Goal: Information Seeking & Learning: Learn about a topic

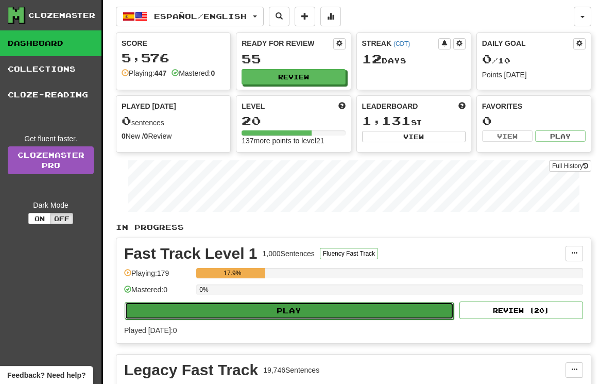
click at [283, 311] on button "Play" at bounding box center [289, 311] width 329 height 18
select select "**"
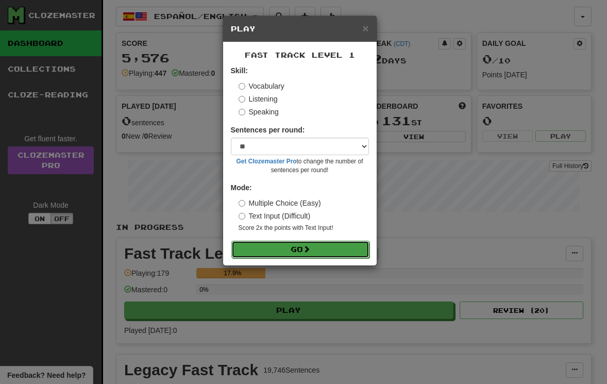
click at [300, 251] on button "Go" at bounding box center [300, 250] width 138 height 18
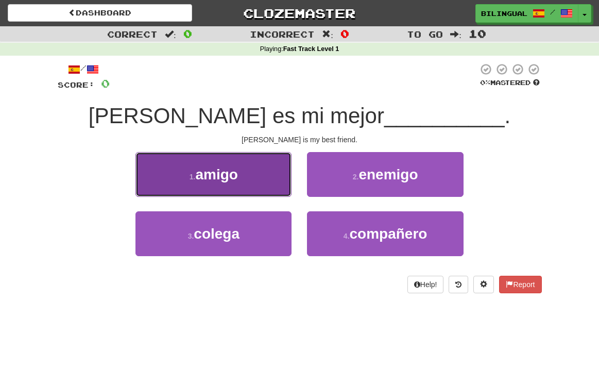
click at [255, 179] on button "1 . amigo" at bounding box center [213, 174] width 156 height 45
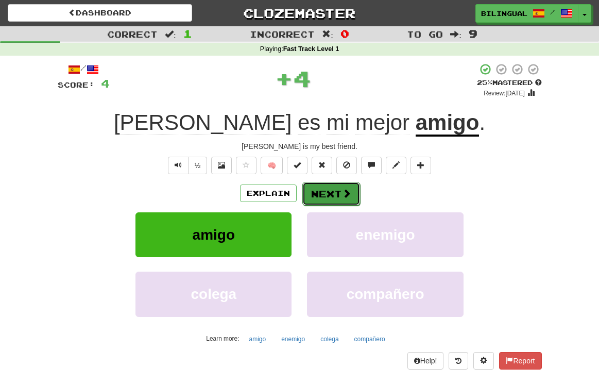
click at [326, 191] on button "Next" at bounding box center [331, 194] width 58 height 24
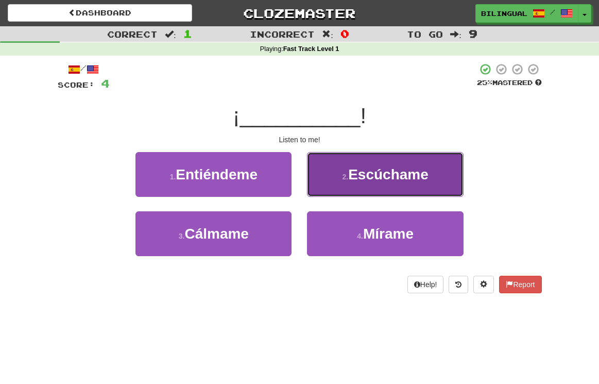
click at [390, 172] on span "Escúchame" at bounding box center [388, 174] width 80 height 16
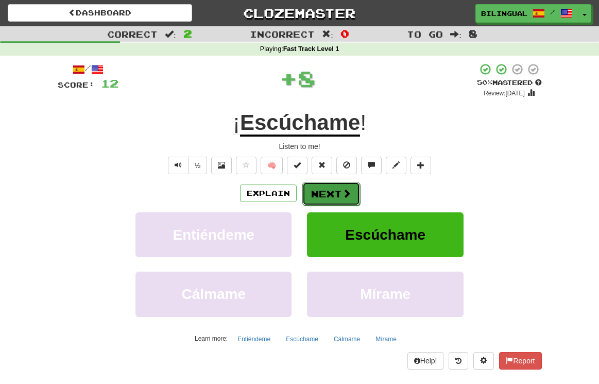
click at [335, 197] on button "Next" at bounding box center [331, 194] width 58 height 24
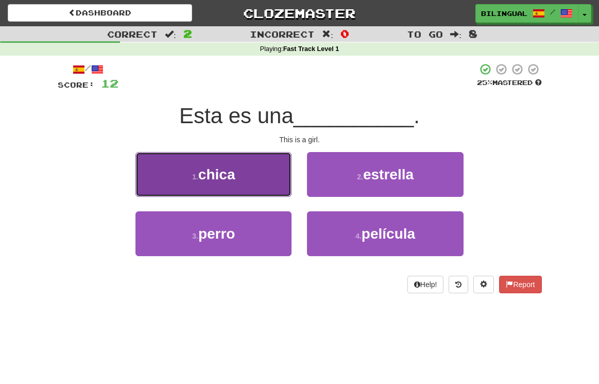
click at [269, 170] on button "1 . chica" at bounding box center [213, 174] width 156 height 45
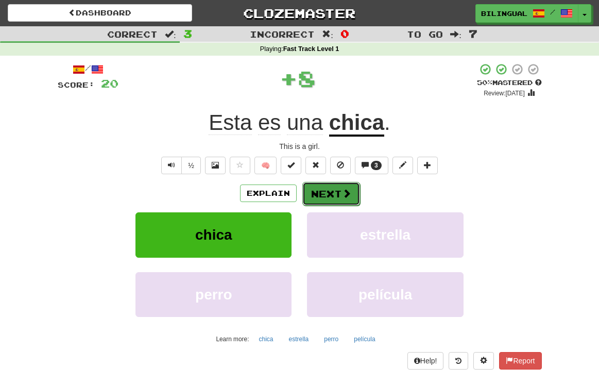
click at [323, 195] on button "Next" at bounding box center [331, 194] width 58 height 24
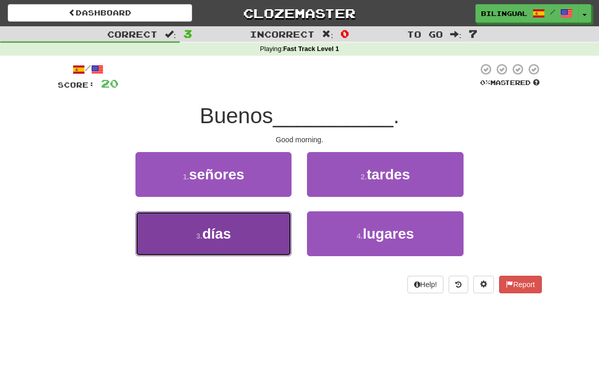
click at [260, 235] on button "3 . días" at bounding box center [213, 233] width 156 height 45
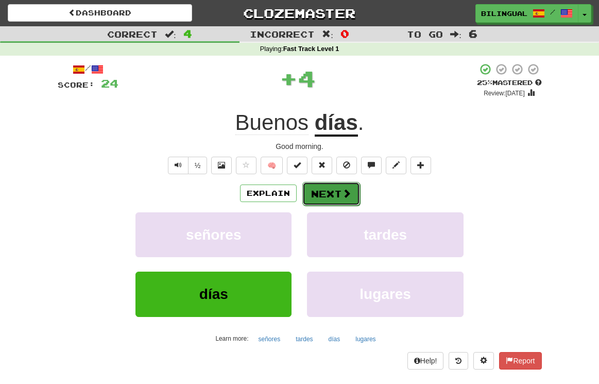
click at [351, 191] on button "Next" at bounding box center [331, 194] width 58 height 24
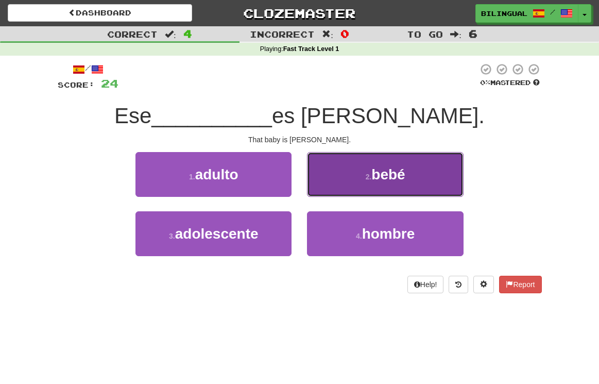
click at [354, 174] on button "2 . bebé" at bounding box center [385, 174] width 156 height 45
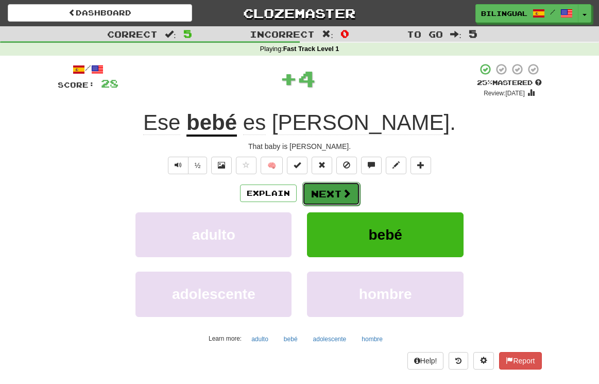
click at [330, 193] on button "Next" at bounding box center [331, 194] width 58 height 24
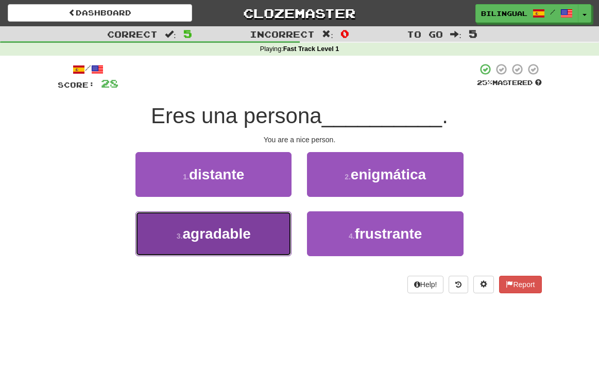
click at [245, 252] on button "3 . agradable" at bounding box center [213, 233] width 156 height 45
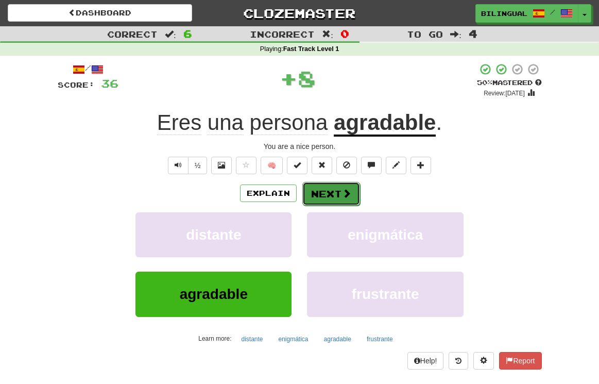
click at [328, 195] on button "Next" at bounding box center [331, 194] width 58 height 24
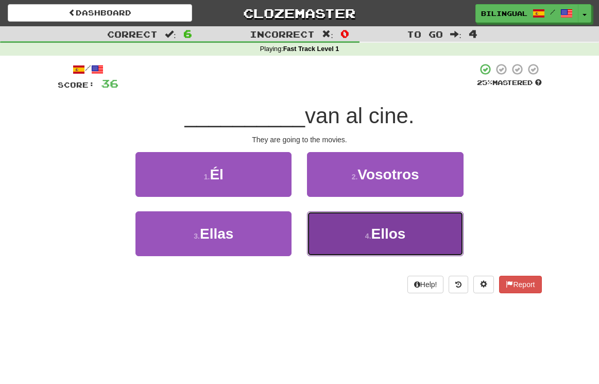
click at [372, 226] on span "Ellos" at bounding box center [388, 234] width 35 height 16
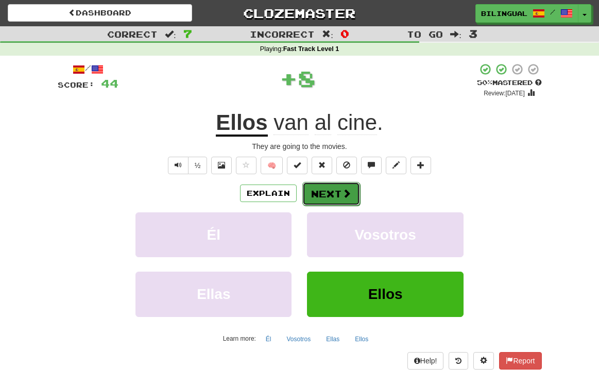
click at [339, 195] on button "Next" at bounding box center [331, 194] width 58 height 24
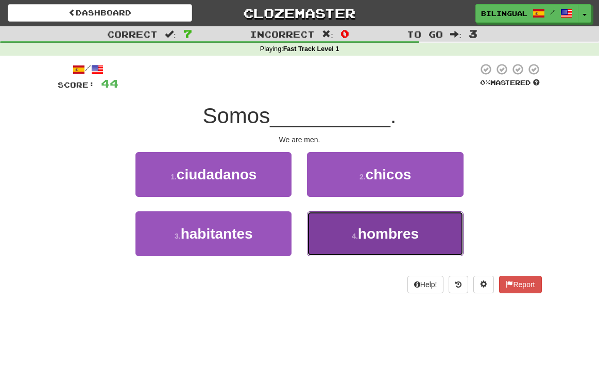
click at [359, 233] on span "hombres" at bounding box center [388, 234] width 61 height 16
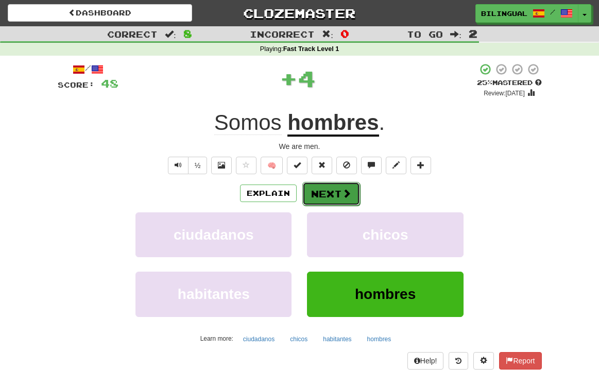
click at [345, 191] on span at bounding box center [346, 193] width 9 height 9
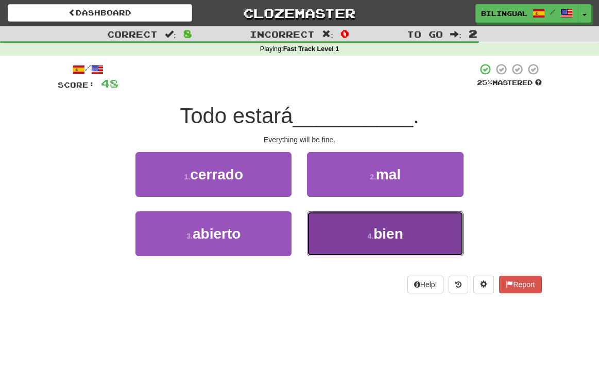
click at [372, 229] on button "4 . bien" at bounding box center [385, 233] width 156 height 45
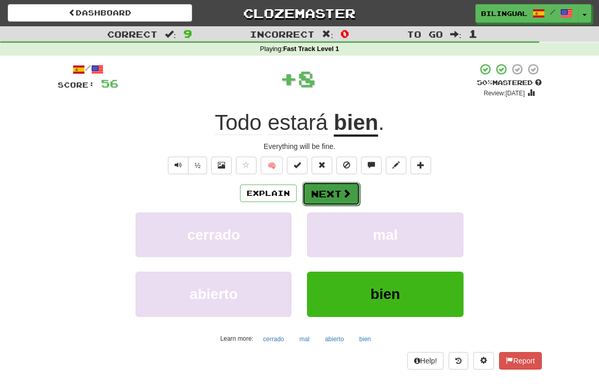
click at [320, 189] on button "Next" at bounding box center [331, 194] width 58 height 24
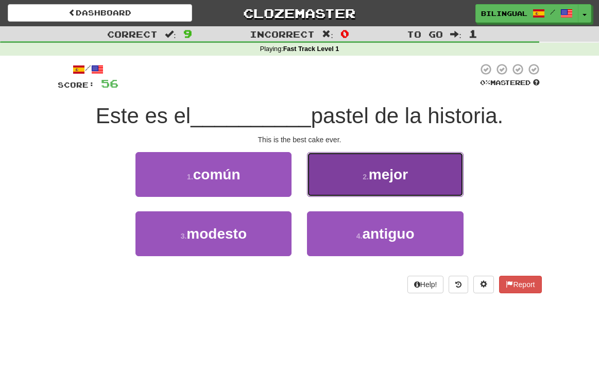
click at [355, 177] on button "2 . mejor" at bounding box center [385, 174] width 156 height 45
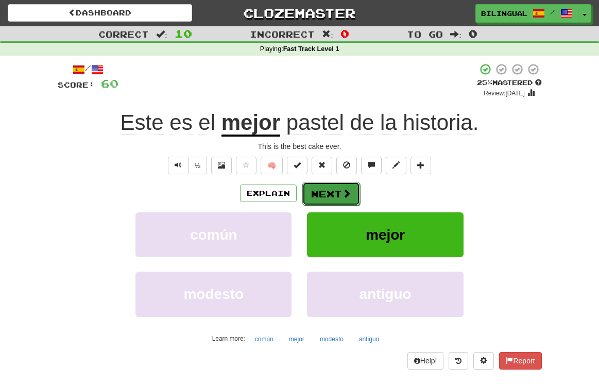
click at [329, 191] on button "Next" at bounding box center [331, 194] width 58 height 24
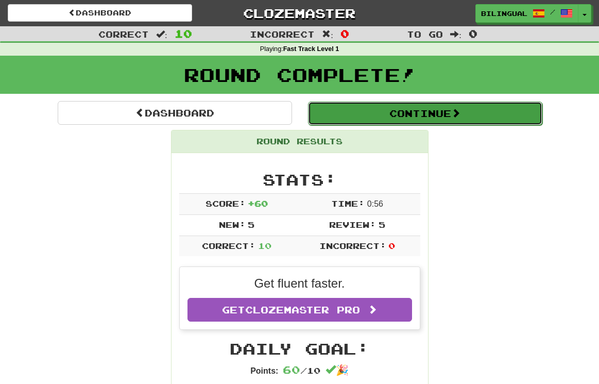
click at [380, 115] on button "Continue" at bounding box center [425, 113] width 234 height 24
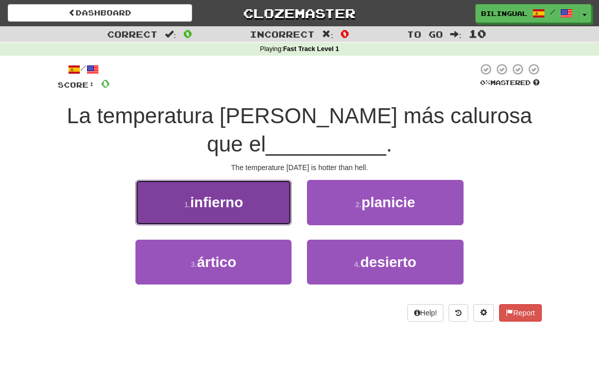
click at [256, 216] on button "1 . infierno" at bounding box center [213, 202] width 156 height 45
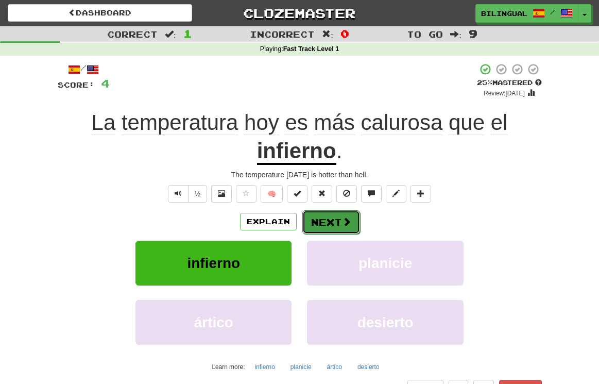
click at [328, 217] on button "Next" at bounding box center [331, 222] width 58 height 24
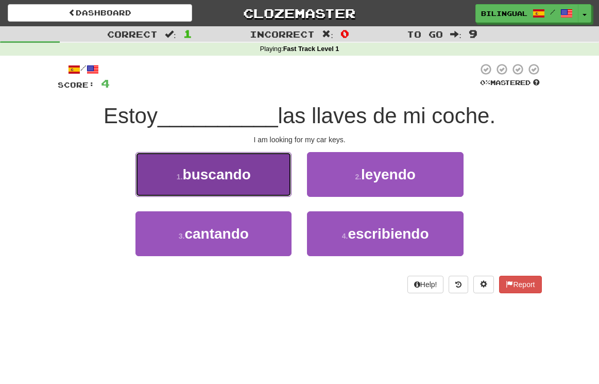
click at [242, 172] on span "buscando" at bounding box center [217, 174] width 68 height 16
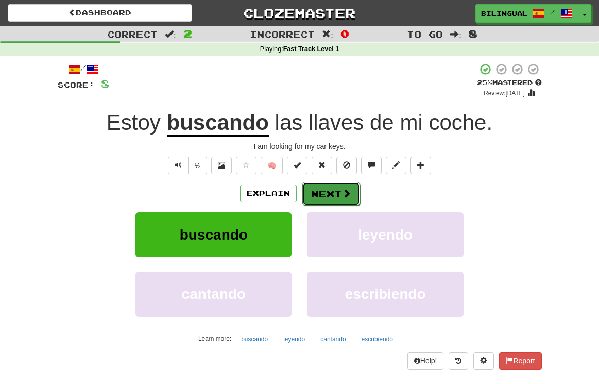
click at [326, 196] on button "Next" at bounding box center [331, 194] width 58 height 24
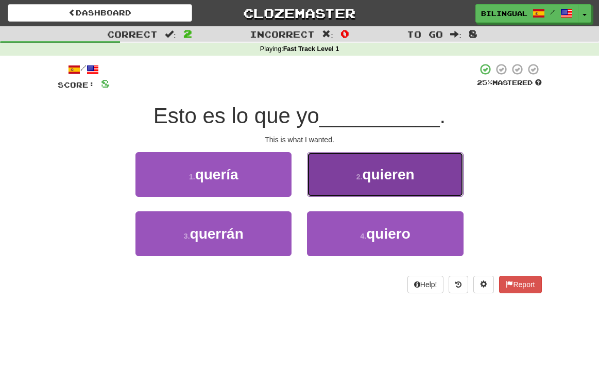
click at [354, 179] on button "2 . quieren" at bounding box center [385, 174] width 156 height 45
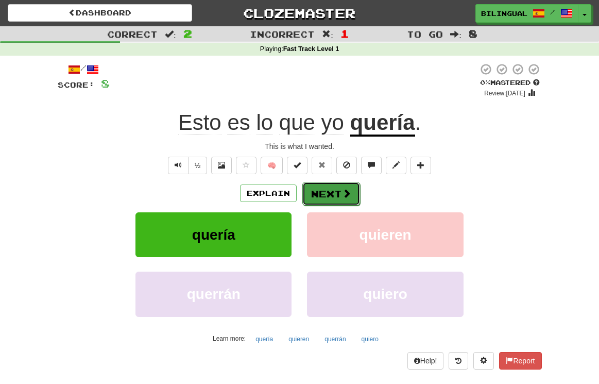
click at [310, 193] on button "Next" at bounding box center [331, 194] width 58 height 24
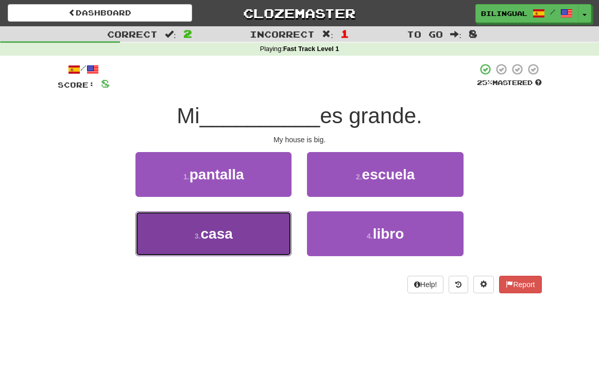
click at [255, 239] on button "3 . casa" at bounding box center [213, 233] width 156 height 45
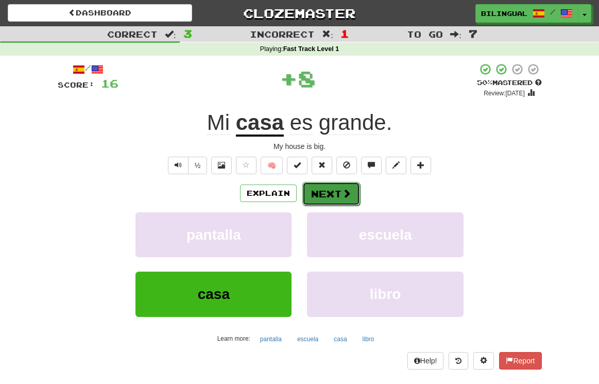
click at [330, 196] on button "Next" at bounding box center [331, 194] width 58 height 24
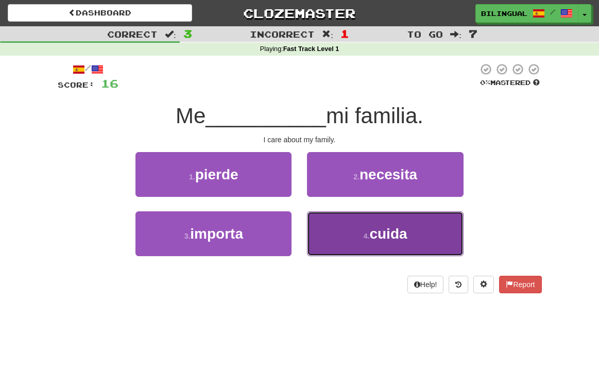
click at [364, 236] on small "4 ." at bounding box center [367, 236] width 6 height 8
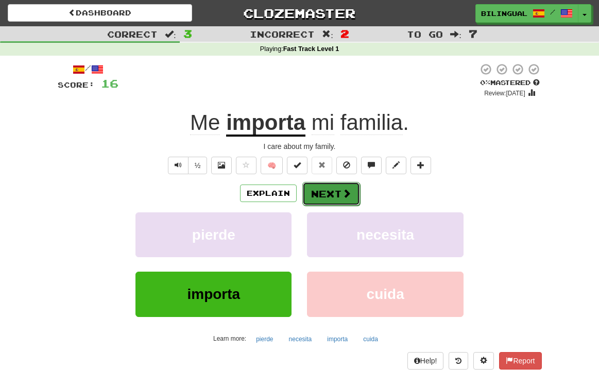
click at [333, 195] on button "Next" at bounding box center [331, 194] width 58 height 24
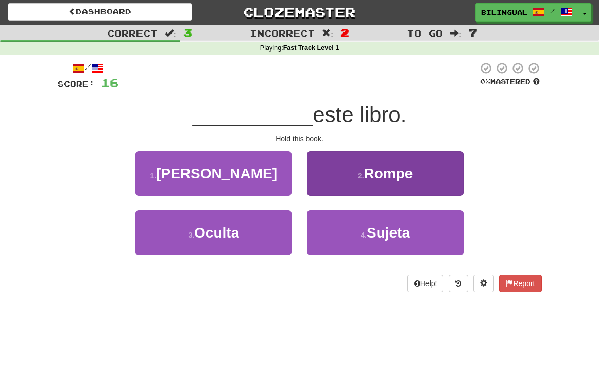
scroll to position [4, 0]
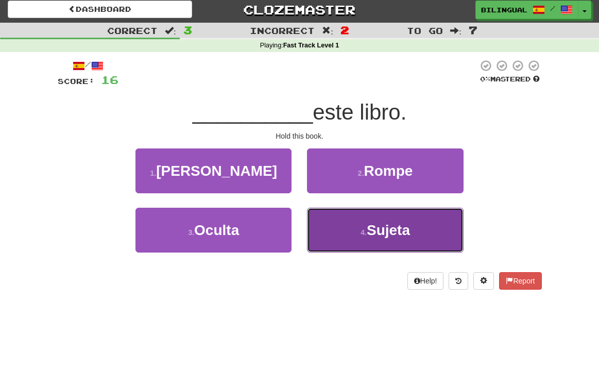
click at [358, 217] on button "4 . Sujeta" at bounding box center [385, 230] width 156 height 45
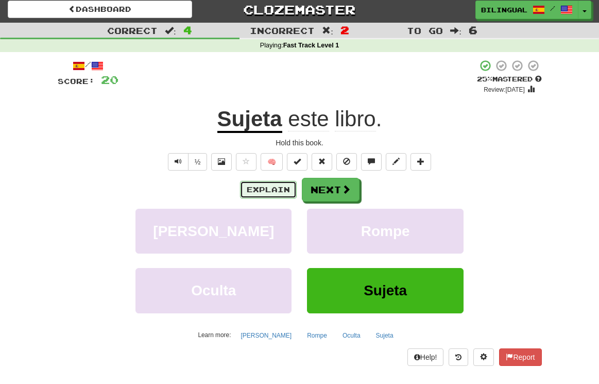
click at [268, 190] on button "Explain" at bounding box center [268, 190] width 57 height 18
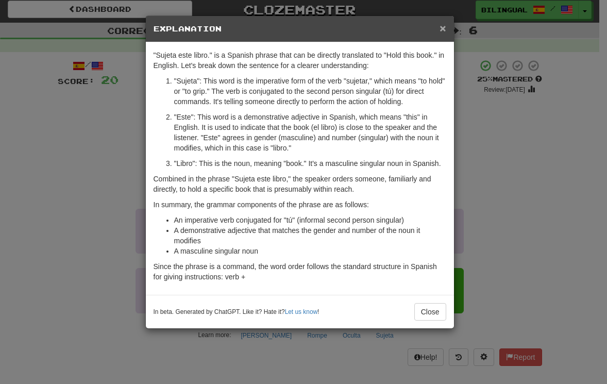
click at [443, 32] on span "×" at bounding box center [442, 28] width 6 height 12
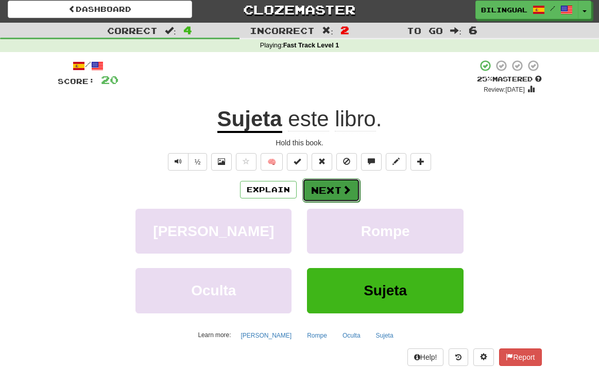
click at [337, 190] on button "Next" at bounding box center [331, 190] width 58 height 24
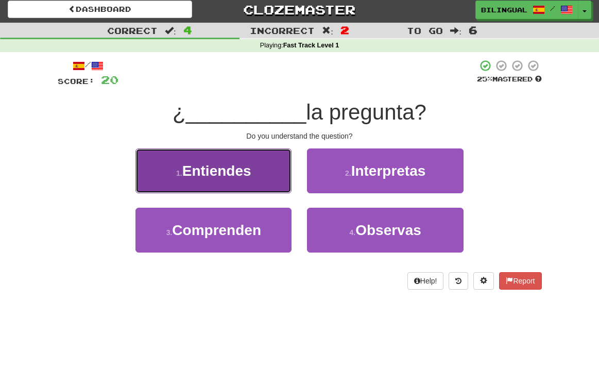
click at [257, 168] on button "1 . Entiendes" at bounding box center [213, 170] width 156 height 45
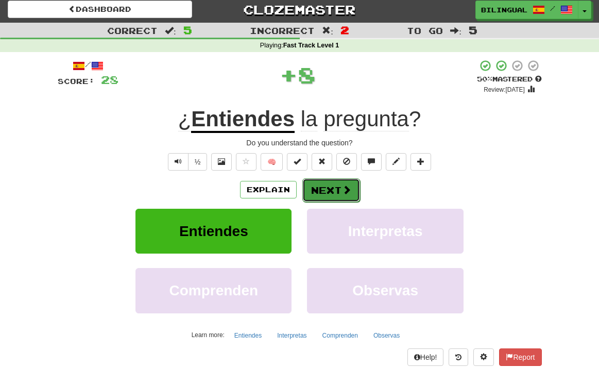
click at [325, 187] on button "Next" at bounding box center [331, 190] width 58 height 24
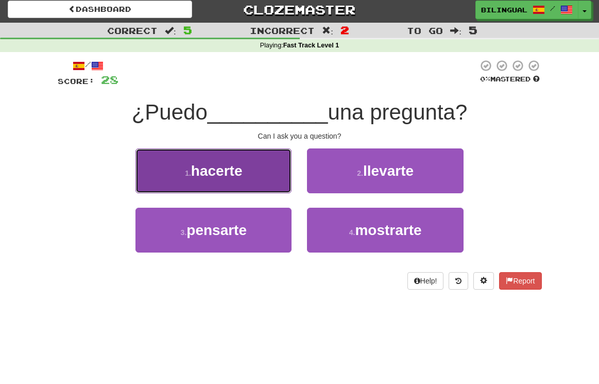
click at [265, 166] on button "1 . hacerte" at bounding box center [213, 170] width 156 height 45
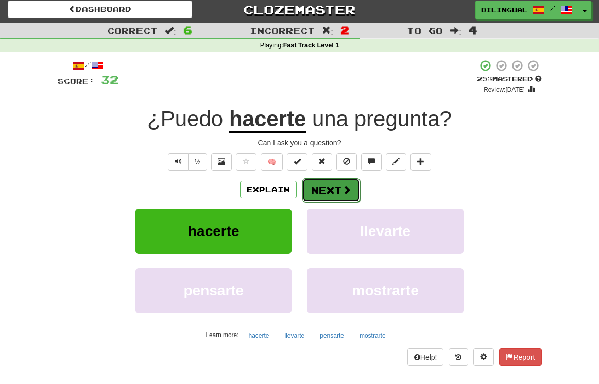
click at [344, 189] on span at bounding box center [346, 189] width 9 height 9
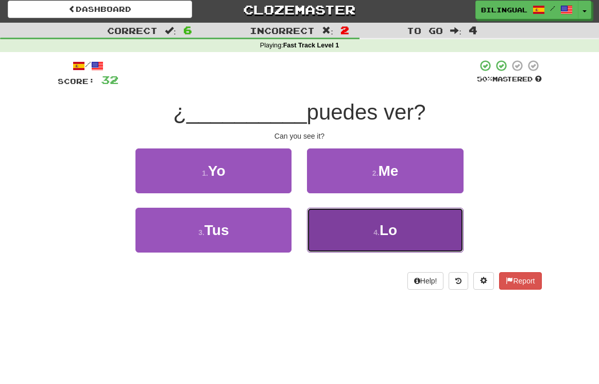
click at [350, 219] on button "4 . Lo" at bounding box center [385, 230] width 156 height 45
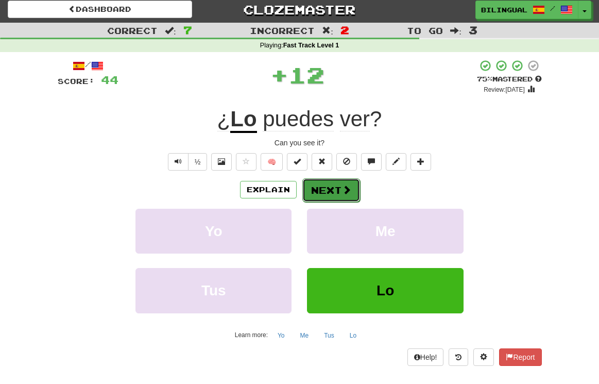
click at [336, 188] on button "Next" at bounding box center [331, 190] width 58 height 24
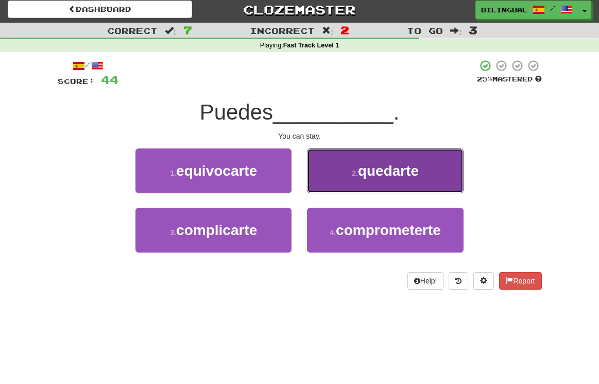
click at [362, 176] on span "quedarte" at bounding box center [388, 171] width 61 height 16
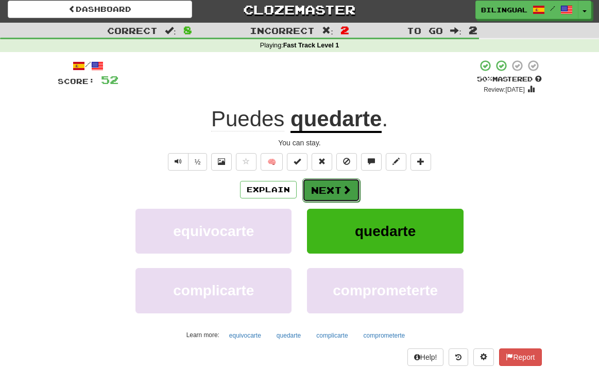
click at [347, 185] on span at bounding box center [346, 189] width 9 height 9
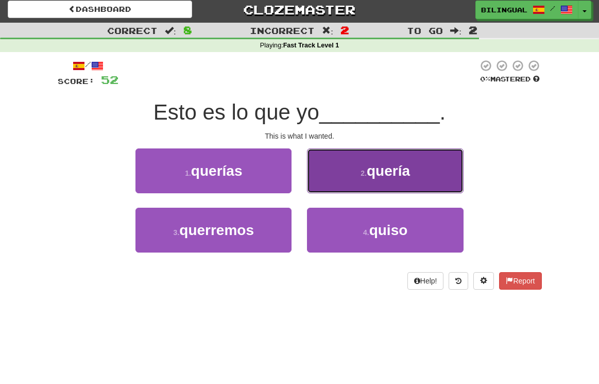
click at [340, 167] on button "2 . quería" at bounding box center [385, 170] width 156 height 45
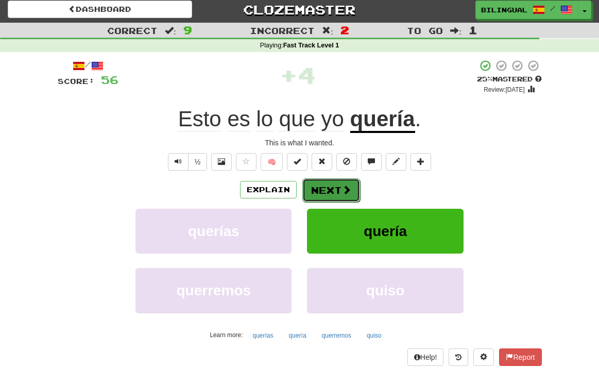
click at [328, 188] on button "Next" at bounding box center [331, 190] width 58 height 24
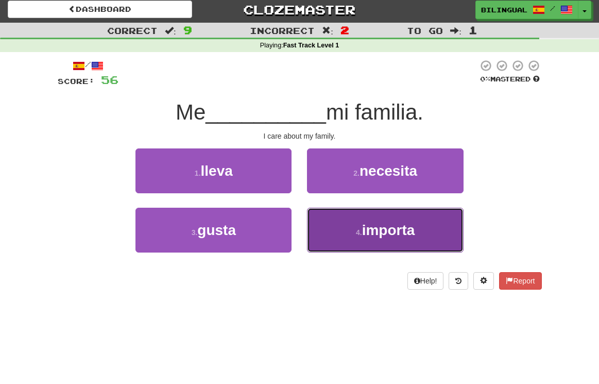
click at [368, 234] on span "importa" at bounding box center [388, 230] width 53 height 16
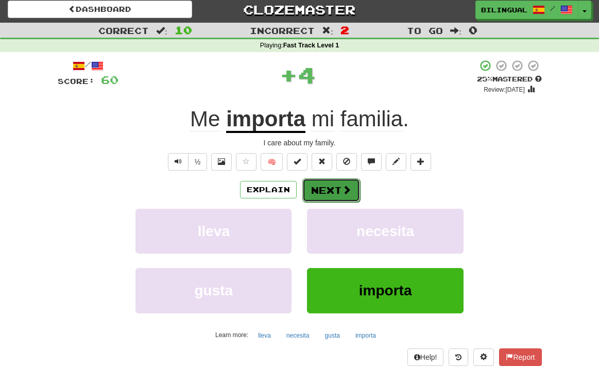
click at [344, 189] on span at bounding box center [346, 189] width 9 height 9
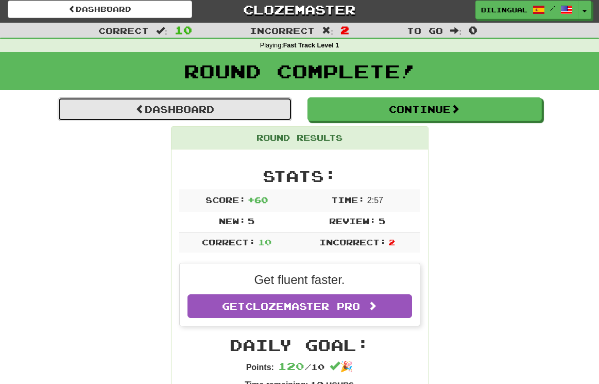
click at [143, 111] on link "Dashboard" at bounding box center [175, 109] width 234 height 24
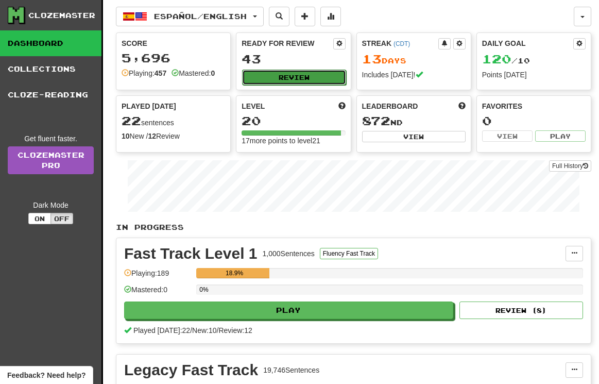
click at [299, 75] on button "Review" at bounding box center [294, 77] width 104 height 15
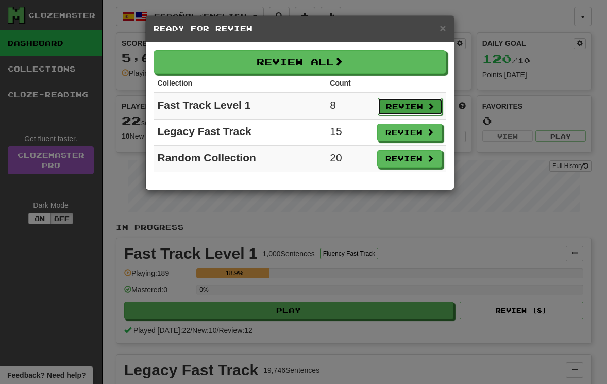
click at [409, 102] on button "Review" at bounding box center [410, 107] width 65 height 18
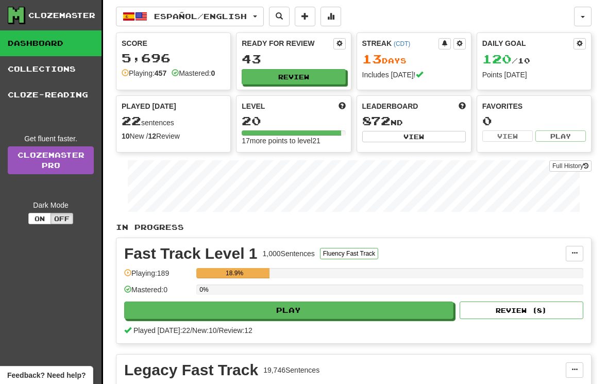
select select "**"
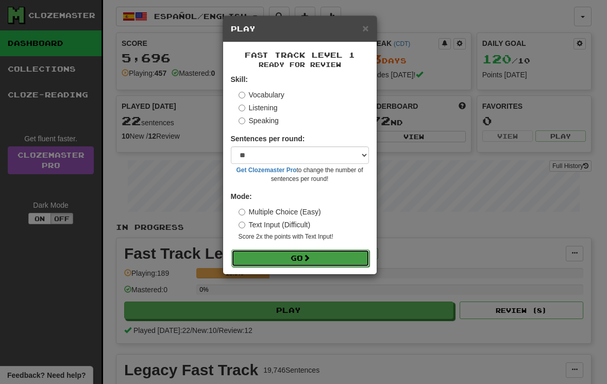
click at [310, 255] on span at bounding box center [306, 257] width 7 height 7
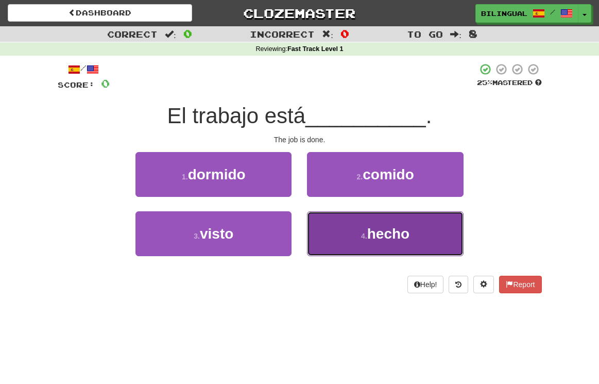
click at [336, 236] on button "4 . hecho" at bounding box center [385, 233] width 156 height 45
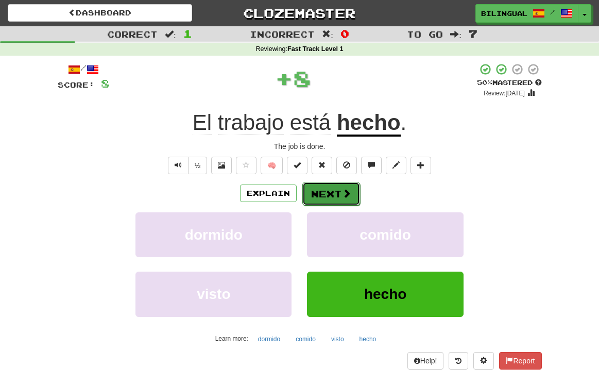
click at [324, 192] on button "Next" at bounding box center [331, 194] width 58 height 24
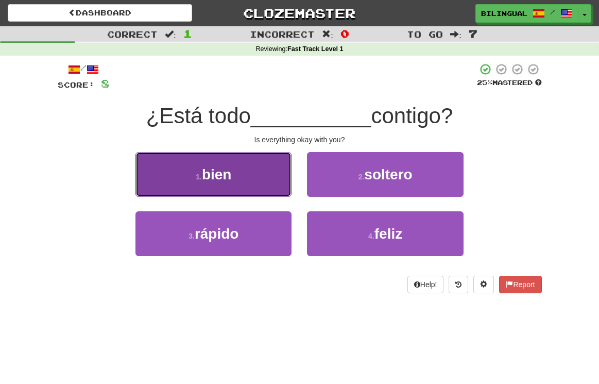
click at [269, 174] on button "1 . bien" at bounding box center [213, 174] width 156 height 45
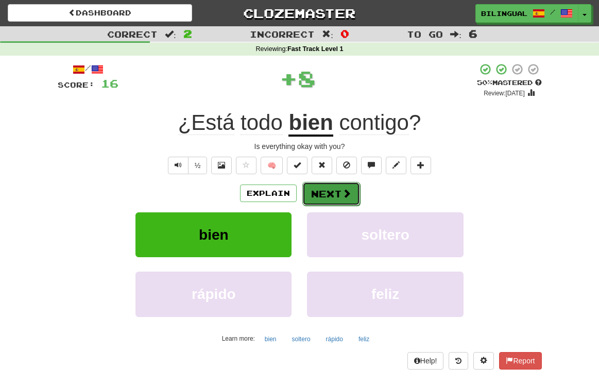
click at [331, 195] on button "Next" at bounding box center [331, 194] width 58 height 24
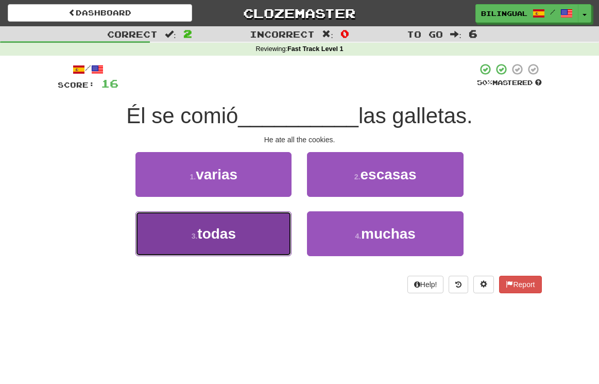
click at [261, 234] on button "3 . todas" at bounding box center [213, 233] width 156 height 45
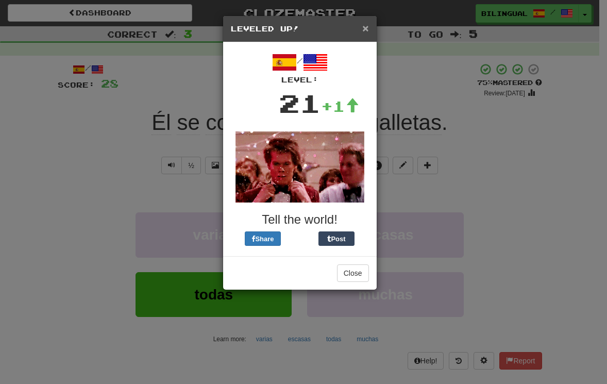
click at [366, 28] on span "×" at bounding box center [365, 28] width 6 height 12
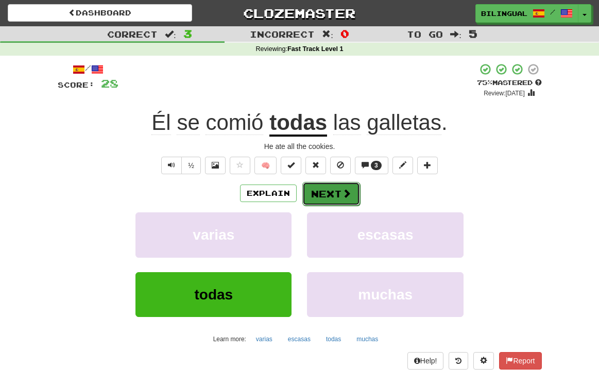
click at [326, 192] on button "Next" at bounding box center [331, 194] width 58 height 24
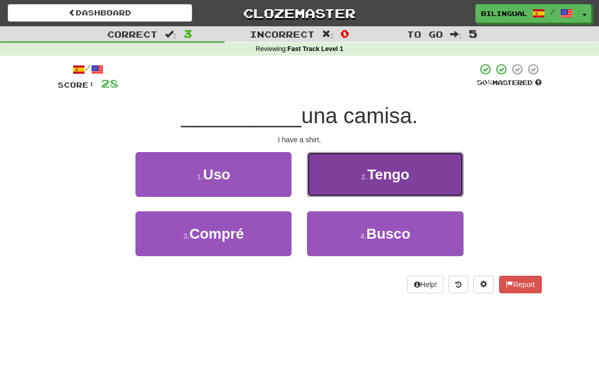
click at [330, 175] on button "2 . Tengo" at bounding box center [385, 174] width 156 height 45
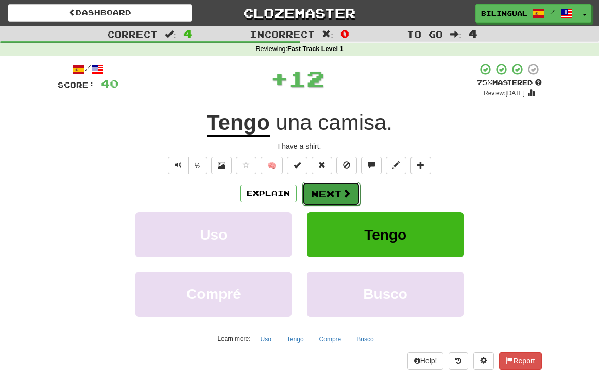
click at [330, 192] on button "Next" at bounding box center [331, 194] width 58 height 24
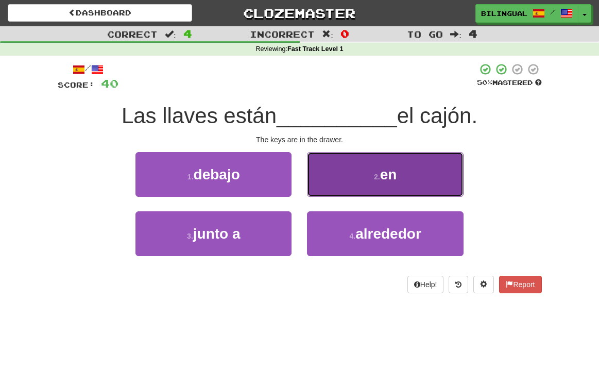
click at [337, 180] on button "2 . en" at bounding box center [385, 174] width 156 height 45
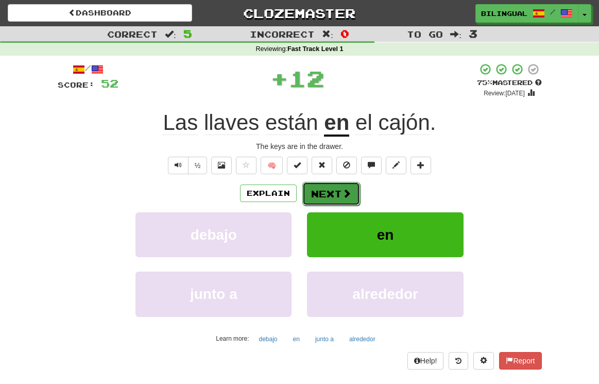
click at [335, 190] on button "Next" at bounding box center [331, 194] width 58 height 24
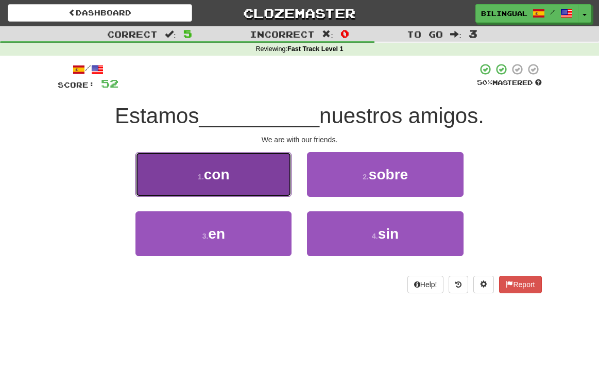
click at [255, 181] on button "1 . con" at bounding box center [213, 174] width 156 height 45
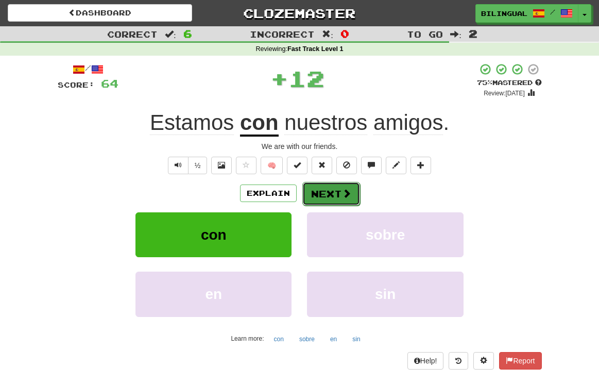
click at [334, 200] on button "Next" at bounding box center [331, 194] width 58 height 24
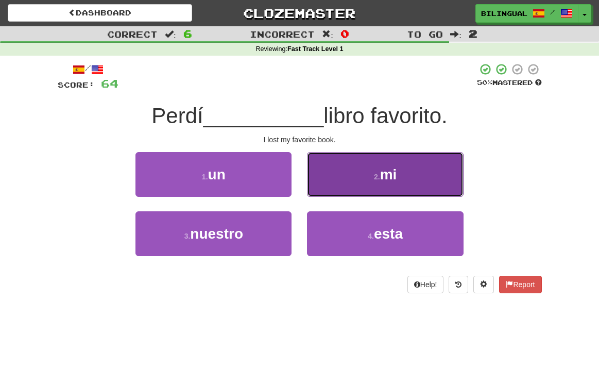
click at [374, 182] on button "2 . mi" at bounding box center [385, 174] width 156 height 45
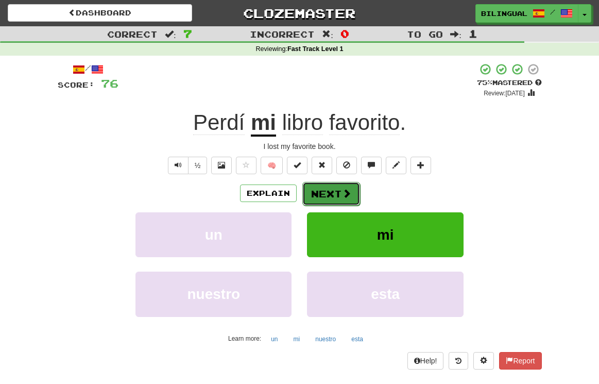
click at [324, 194] on button "Next" at bounding box center [331, 194] width 58 height 24
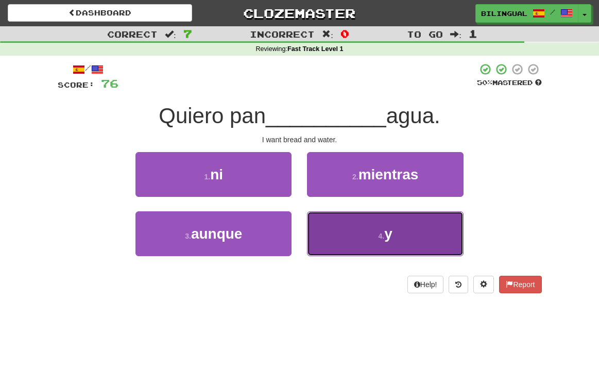
click at [357, 230] on button "4 . y" at bounding box center [385, 233] width 156 height 45
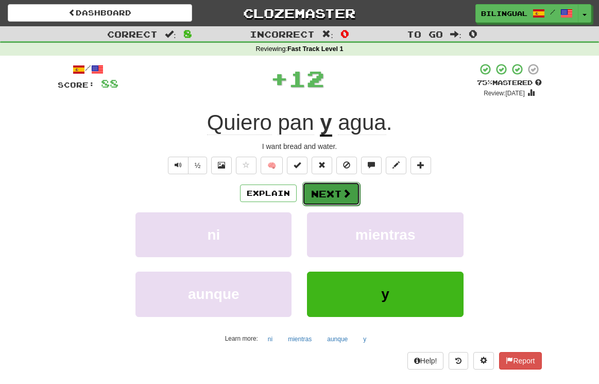
click at [342, 198] on span at bounding box center [346, 193] width 9 height 9
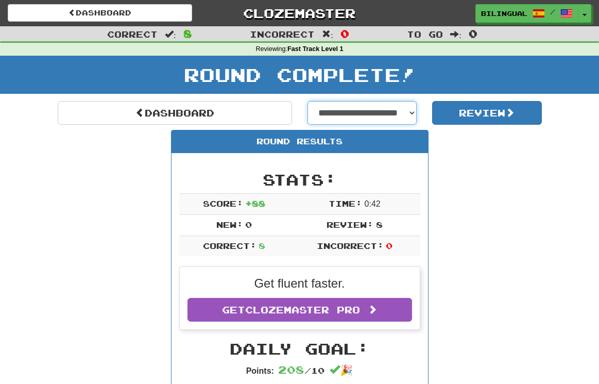
click at [411, 115] on select "**********" at bounding box center [362, 113] width 110 height 24
click at [307, 101] on select "**********" at bounding box center [362, 113] width 110 height 24
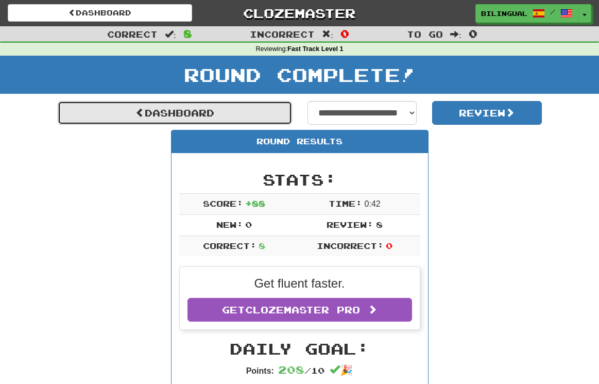
click at [207, 112] on link "Dashboard" at bounding box center [175, 113] width 234 height 24
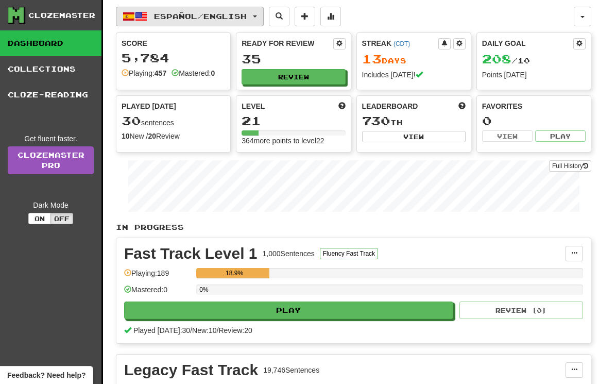
click at [257, 16] on span "button" at bounding box center [255, 16] width 4 height 2
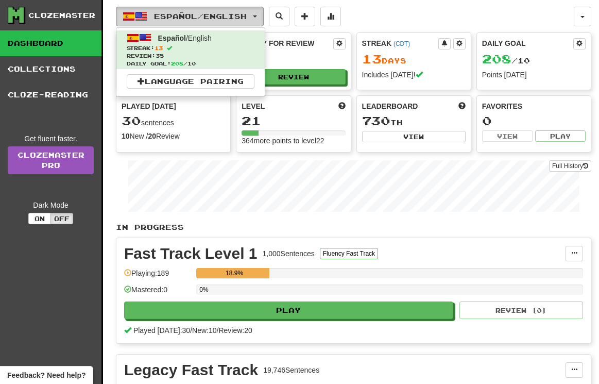
click at [264, 14] on button "Español / English" at bounding box center [190, 17] width 148 height 20
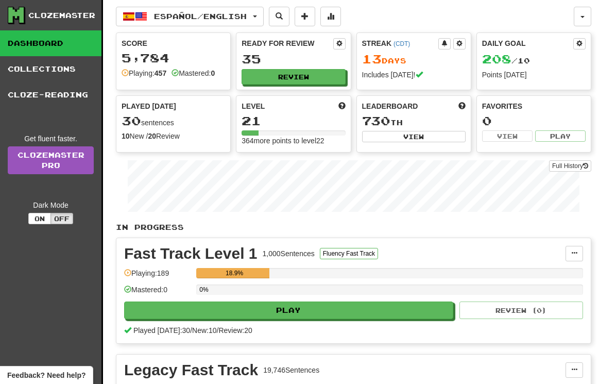
click at [397, 14] on div "Español / English Español / English Streak: 13 Review: 35 Daily Goal: 208 / 10 …" at bounding box center [345, 17] width 458 height 20
click at [583, 17] on span "button" at bounding box center [582, 17] width 4 height 2
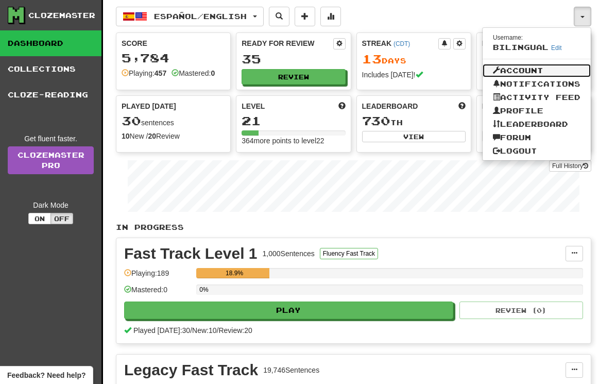
click at [538, 71] on link "Account" at bounding box center [537, 70] width 108 height 13
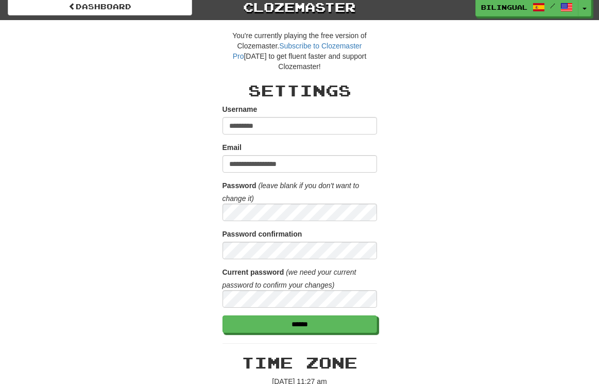
scroll to position [4, 0]
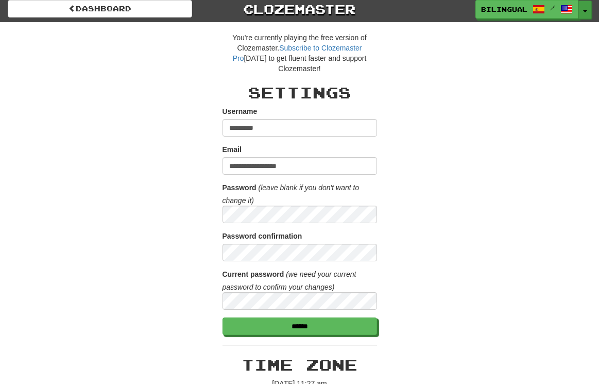
click at [585, 5] on button "Toggle Dropdown" at bounding box center [584, 10] width 13 height 19
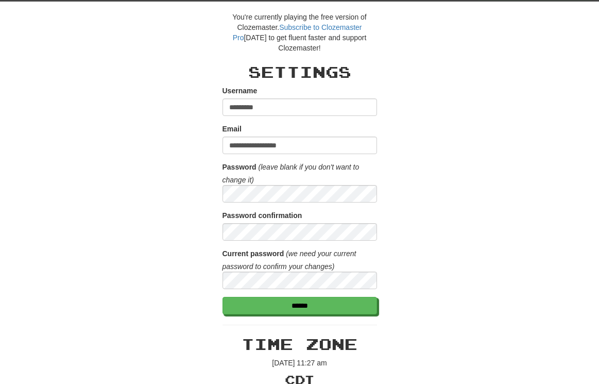
scroll to position [0, 0]
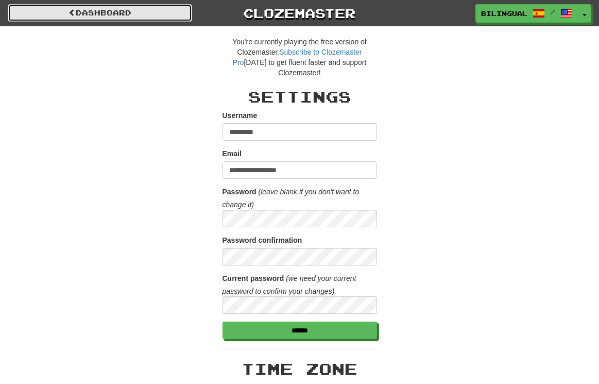
click at [70, 11] on span at bounding box center [72, 12] width 7 height 7
